Goal: Task Accomplishment & Management: Complete application form

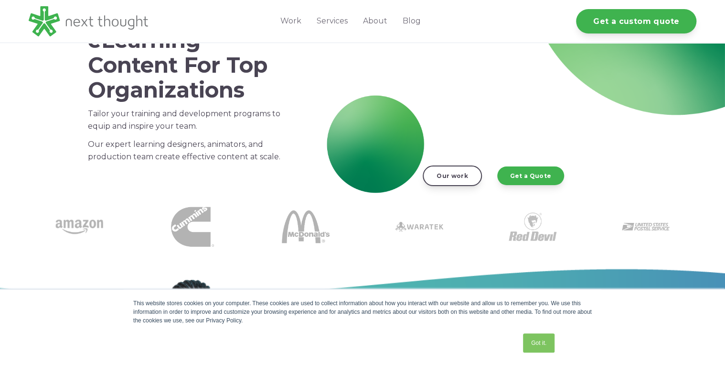
scroll to position [76, 0]
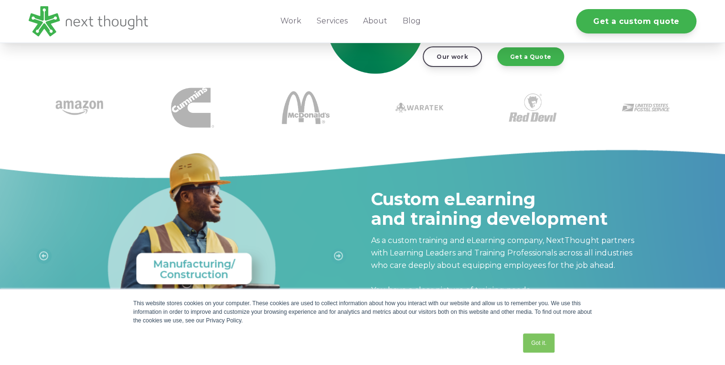
click at [335, 165] on div "2 of 9" at bounding box center [191, 246] width 325 height 212
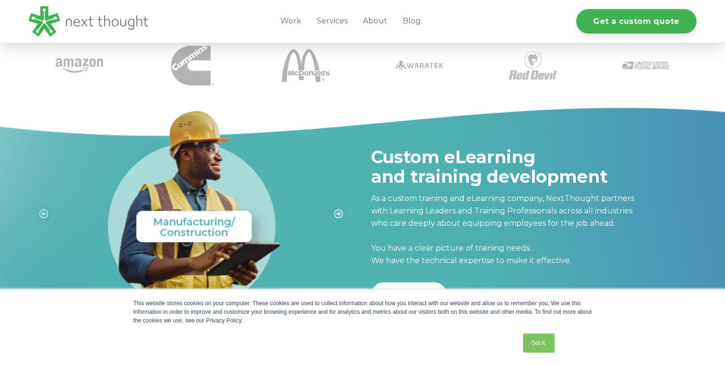
click at [334, 215] on button "Next slide" at bounding box center [338, 213] width 15 height 15
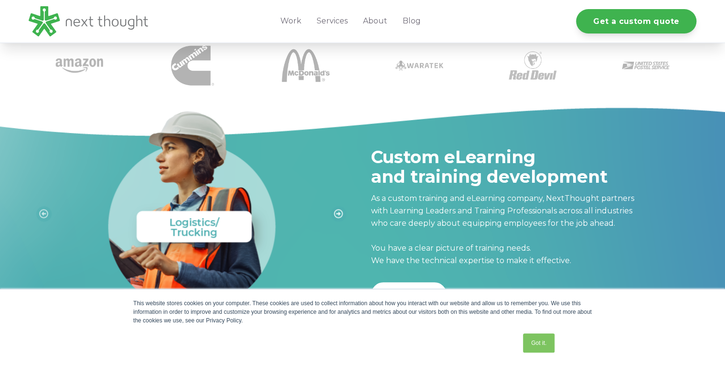
click at [338, 215] on icon "Next slide" at bounding box center [338, 213] width 9 height 9
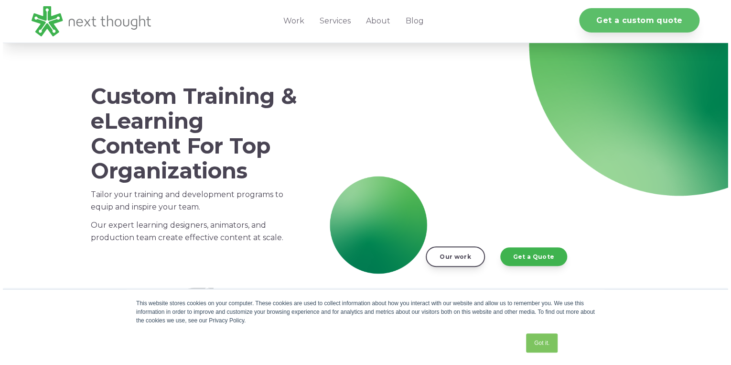
scroll to position [38, 0]
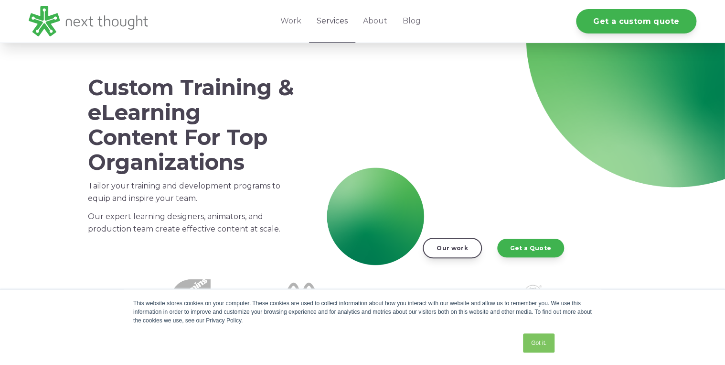
click at [323, 21] on link "Services" at bounding box center [332, 21] width 46 height 43
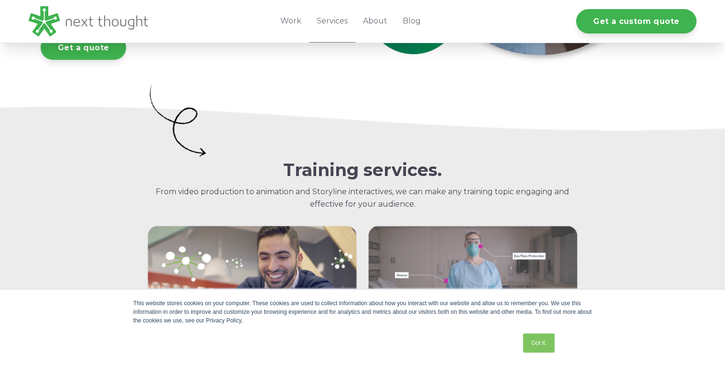
scroll to position [501, 0]
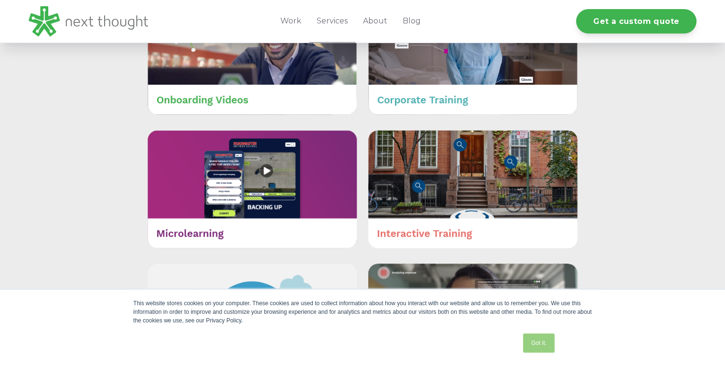
click at [531, 344] on link "Got it." at bounding box center [539, 342] width 32 height 19
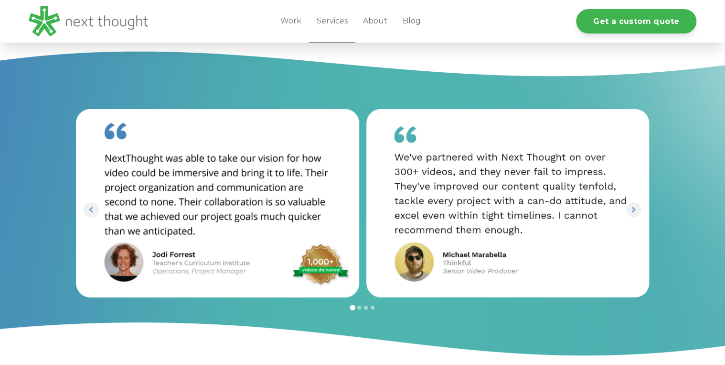
scroll to position [1648, 0]
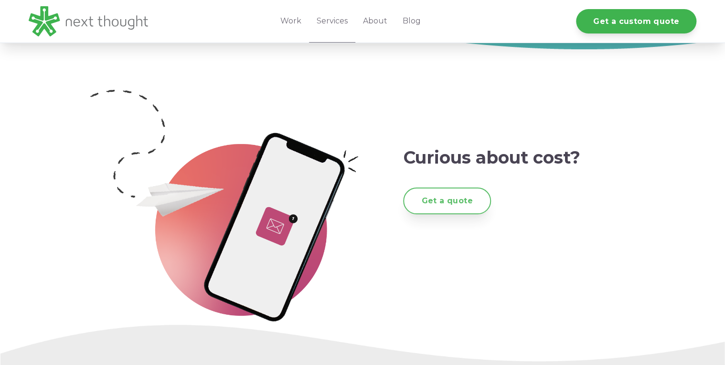
click at [466, 201] on link "Get a quote" at bounding box center [446, 200] width 87 height 26
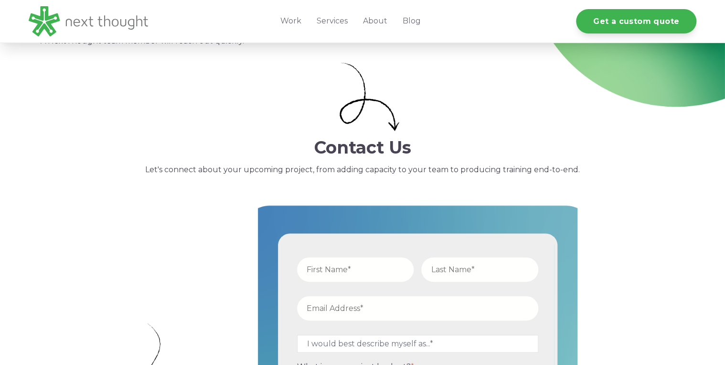
scroll to position [268, 0]
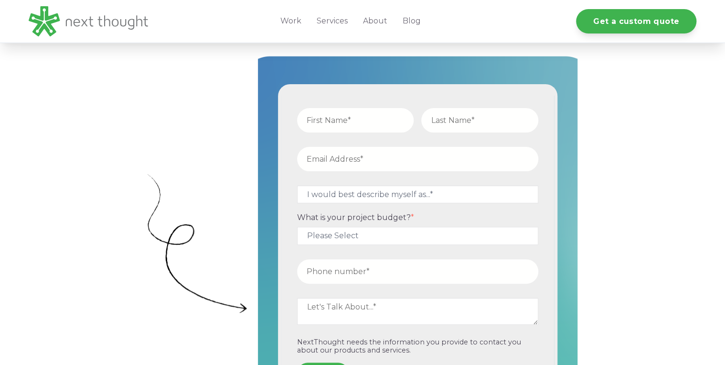
click at [337, 123] on input "text" at bounding box center [355, 120] width 117 height 24
type input "Phil"
type input "Kozdemba"
type input "[EMAIL_ADDRESS][DOMAIN_NAME]"
type input "15174101578"
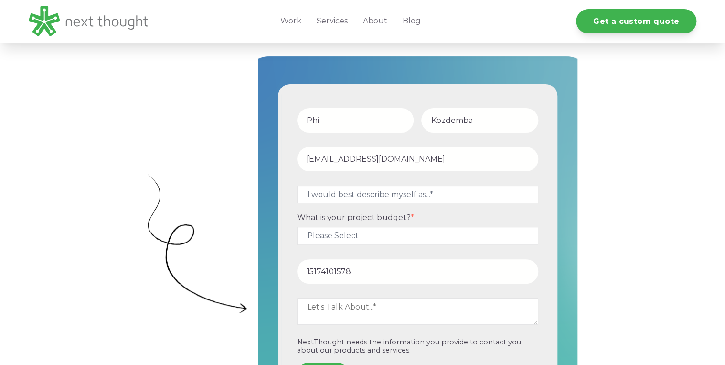
type input "Phil"
click at [356, 194] on select "I would best describe myself as...* Other I am an executive or owner of a compa…" at bounding box center [417, 194] width 241 height 18
select select "persona_3"
click at [297, 185] on select "I would best describe myself as...* Other I am an executive or owner of a compa…" at bounding box center [417, 194] width 241 height 18
click at [365, 235] on select "Please Select $5,000 - $15,000 $15,000 - $25,000 $25,000 - $50,000 $50,000+" at bounding box center [417, 235] width 241 height 18
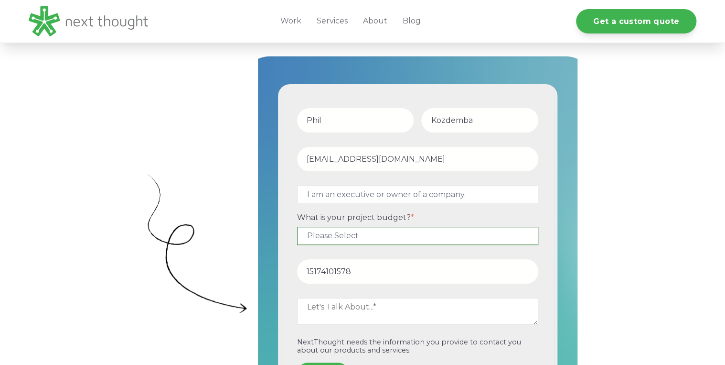
select select "$5,000 - $15,000"
click at [297, 226] on select "Please Select $5,000 - $15,000 $15,000 - $25,000 $25,000 - $50,000 $50,000+" at bounding box center [417, 235] width 241 height 18
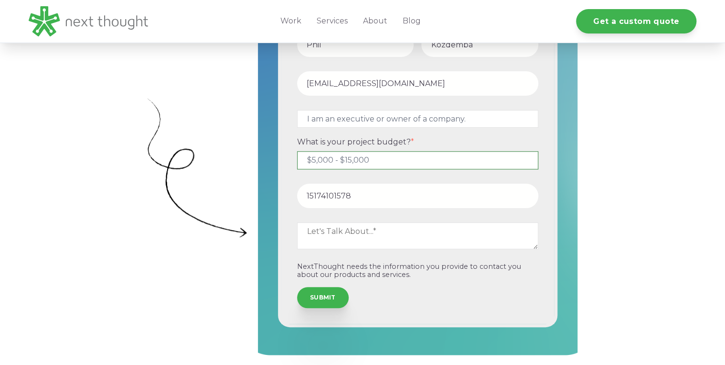
scroll to position [344, 0]
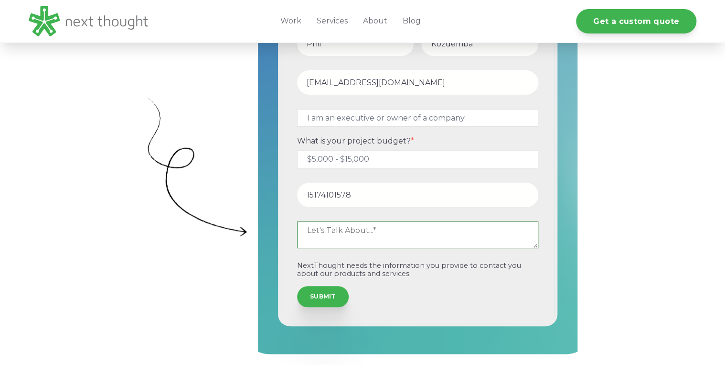
click at [366, 227] on textarea at bounding box center [417, 234] width 241 height 27
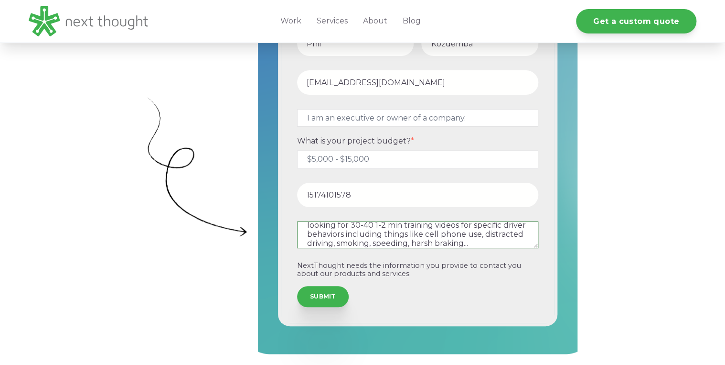
click at [516, 241] on textarea "looking for 30-40 1-2 min training videos for specific driver behaviors includi…" at bounding box center [417, 234] width 241 height 27
click at [351, 229] on textarea "looking for 30-40 1-2 min training videos for specific driver behaviors includi…" at bounding box center [417, 234] width 241 height 27
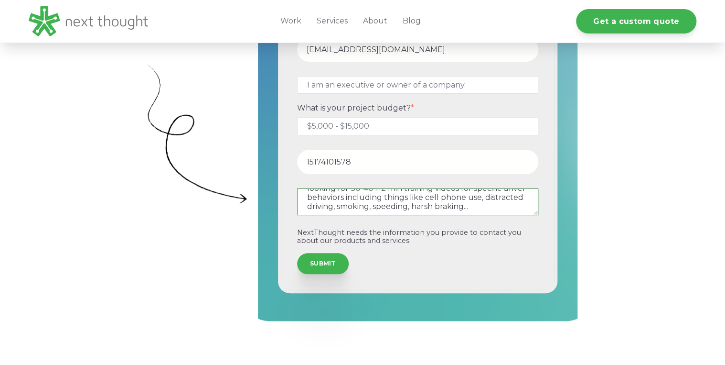
scroll to position [420, 0]
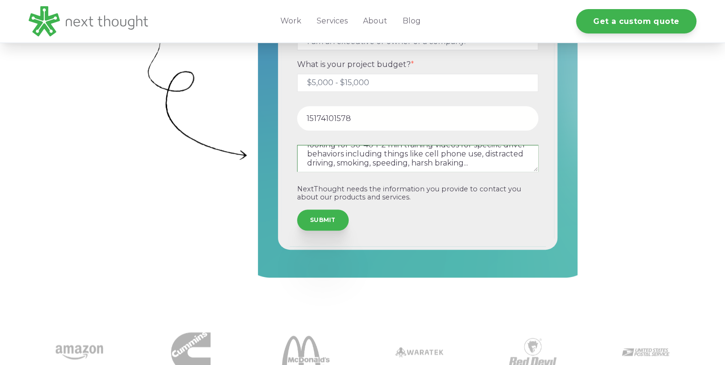
click at [514, 162] on textarea "looking for 30-40 1-2 min training videos for specific driver behaviors includi…" at bounding box center [417, 158] width 241 height 27
type textarea "looking for 30-40 1-2 min training videos for specific driver behaviors includi…"
click at [327, 215] on input "SUBMIT" at bounding box center [323, 218] width 52 height 21
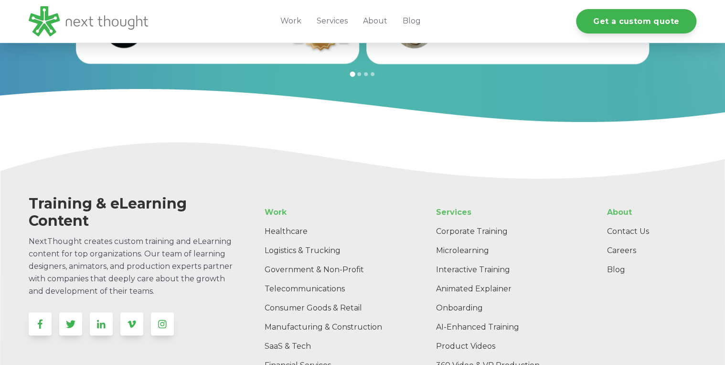
scroll to position [898, 0]
